Goal: Task Accomplishment & Management: Use online tool/utility

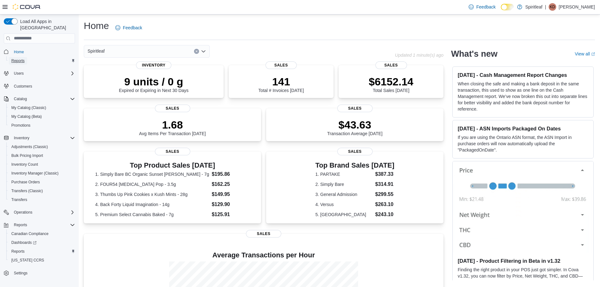
click at [16, 58] on span "Reports" at bounding box center [17, 60] width 13 height 5
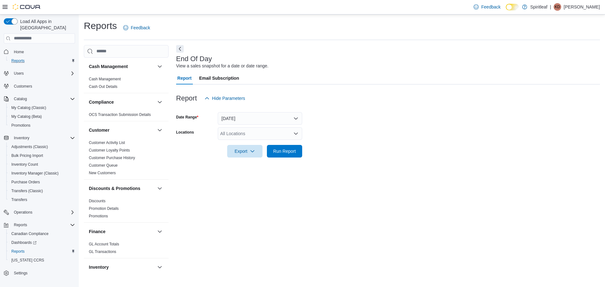
click at [242, 135] on div "All Locations" at bounding box center [260, 133] width 84 height 13
type input "***"
click at [262, 150] on div "Export" at bounding box center [246, 151] width 38 height 13
click at [255, 135] on div "***" at bounding box center [260, 133] width 84 height 13
click at [254, 142] on span "216 - Millrise ([GEOGRAPHIC_DATA])" at bounding box center [278, 144] width 75 height 6
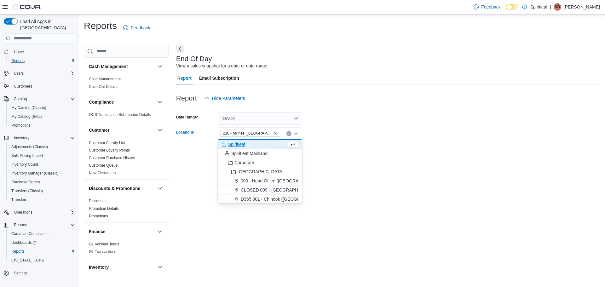
drag, startPoint x: 358, startPoint y: 139, endPoint x: 353, endPoint y: 140, distance: 5.1
click at [355, 140] on form "Date Range [DATE] Locations 216 - [GEOGRAPHIC_DATA] ([GEOGRAPHIC_DATA]) Combo b…" at bounding box center [388, 131] width 424 height 53
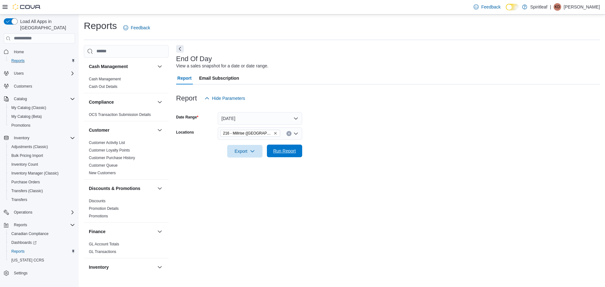
click at [288, 151] on span "Run Report" at bounding box center [284, 151] width 23 height 6
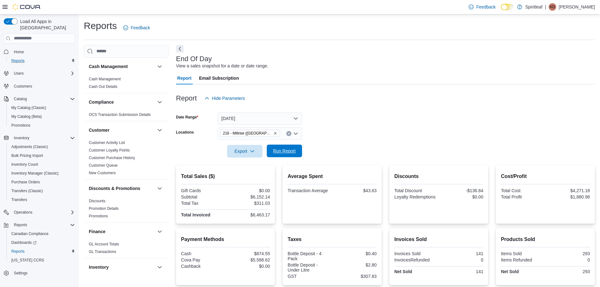
click at [290, 150] on span "Run Report" at bounding box center [284, 151] width 23 height 6
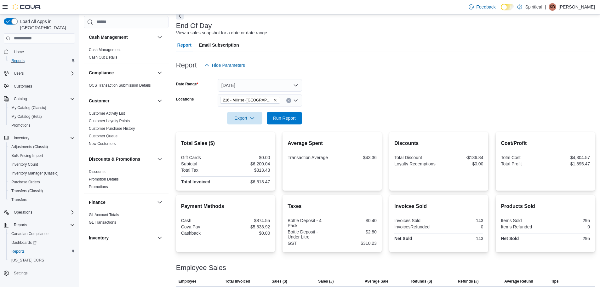
scroll to position [64, 0]
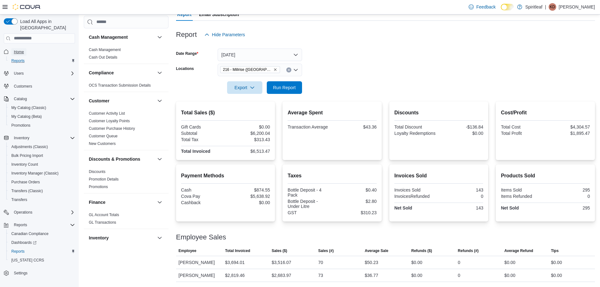
click at [14, 49] on span "Home" at bounding box center [19, 51] width 10 height 5
